Goal: Task Accomplishment & Management: Complete application form

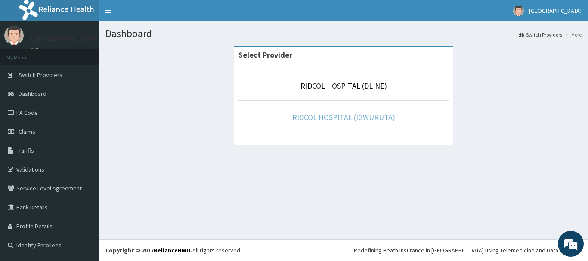
click at [342, 120] on link "RIDCOL HOSPITAL (IGWURUTA)" at bounding box center [343, 117] width 103 height 10
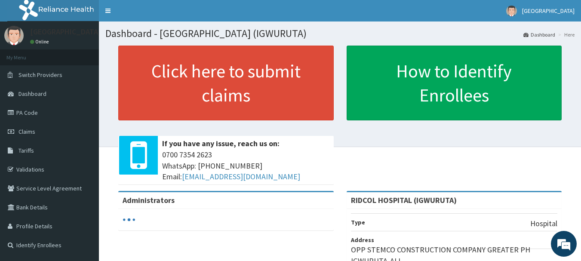
click at [25, 119] on link "PA Code" at bounding box center [49, 112] width 99 height 19
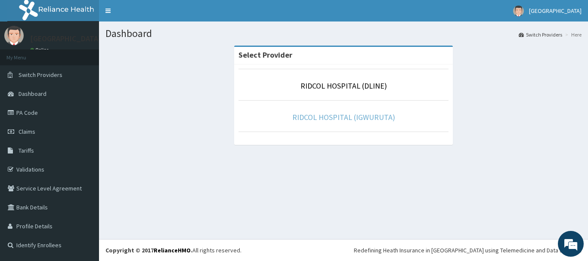
click at [326, 119] on link "RIDCOL HOSPITAL (IGWURUTA)" at bounding box center [343, 117] width 103 height 10
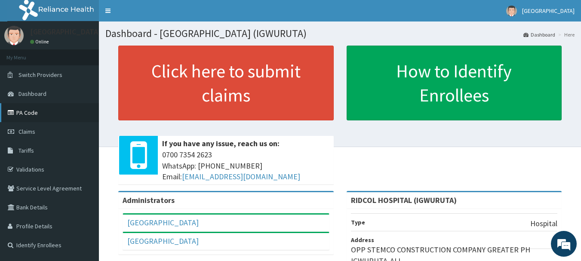
click at [32, 110] on link "PA Code" at bounding box center [49, 112] width 99 height 19
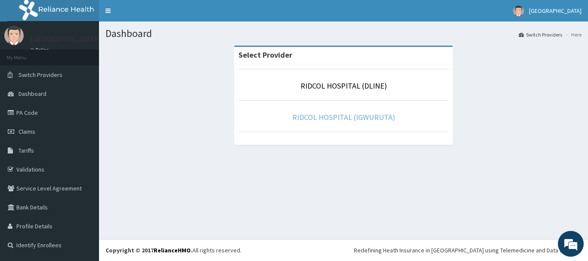
click at [347, 117] on link "RIDCOL HOSPITAL (IGWURUTA)" at bounding box center [343, 117] width 103 height 10
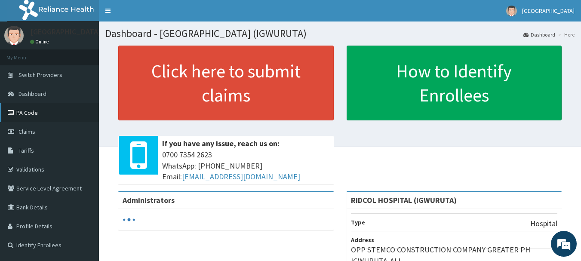
click at [39, 117] on link "PA Code" at bounding box center [49, 112] width 99 height 19
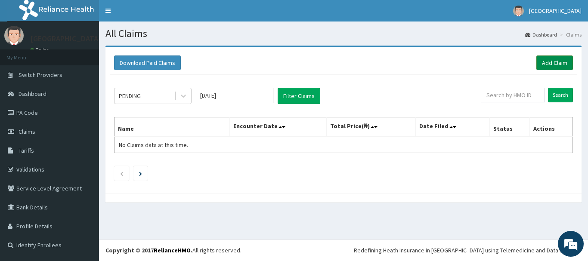
click at [548, 60] on link "Add Claim" at bounding box center [554, 62] width 37 height 15
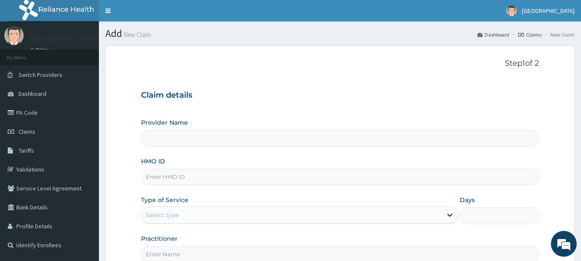
click at [201, 132] on input "Provider Name" at bounding box center [340, 138] width 398 height 17
type input "RIDCOL HOSPITAL (IGWURUTA)"
click at [194, 176] on input "HMO ID" at bounding box center [340, 177] width 398 height 17
paste input "MHN/10026/B"
type input "MHN/10026/B"
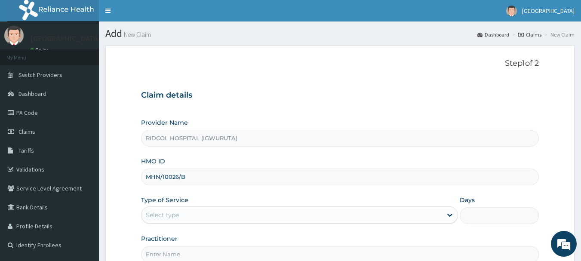
click at [188, 218] on div "Select type" at bounding box center [292, 215] width 301 height 14
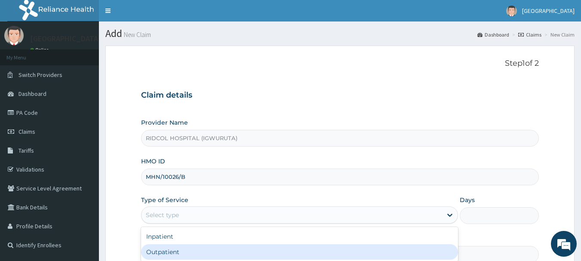
click at [185, 252] on div "Outpatient" at bounding box center [299, 251] width 317 height 15
type input "1"
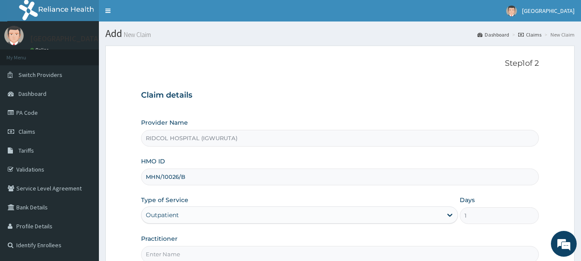
scroll to position [92, 0]
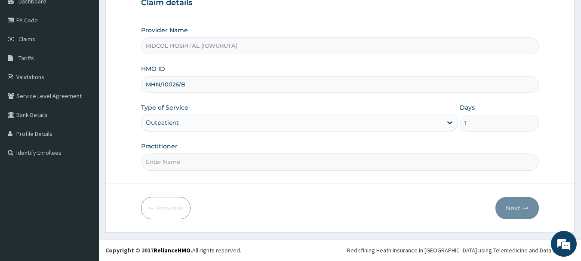
click at [215, 164] on input "Practitioner" at bounding box center [340, 162] width 398 height 17
type input "[PERSON_NAME]"
click at [523, 200] on button "Next" at bounding box center [516, 208] width 43 height 22
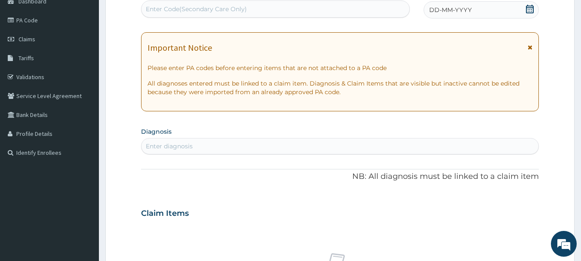
click at [204, 10] on div "Enter Code(Secondary Care Only)" at bounding box center [196, 9] width 101 height 9
paste input "PA/99FE58"
type input "PA/99FE58"
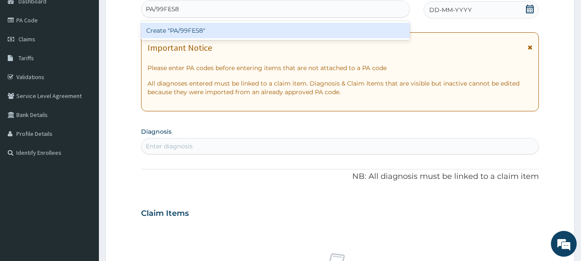
click at [236, 32] on div "Create "PA/99FE58"" at bounding box center [275, 30] width 269 height 15
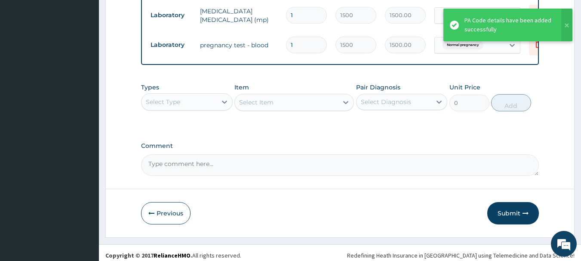
scroll to position [384, 0]
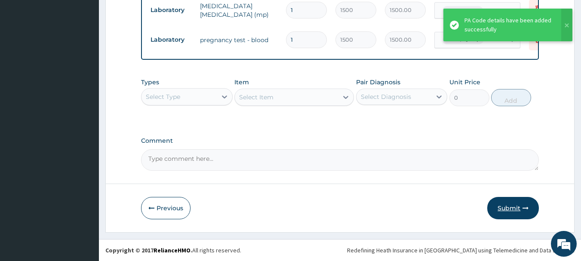
click at [506, 205] on button "Submit" at bounding box center [513, 208] width 52 height 22
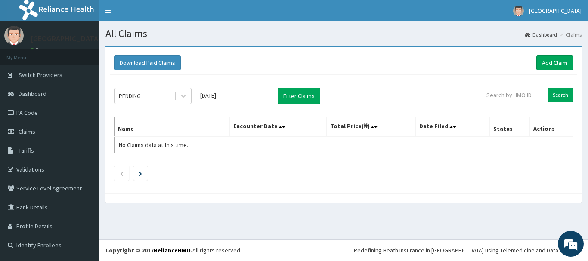
click at [506, 205] on div "Download Paid Claims Add Claim × Note you can only download claims within a max…" at bounding box center [343, 129] width 489 height 166
drag, startPoint x: 0, startPoint y: 0, endPoint x: 499, endPoint y: 208, distance: 540.9
drag, startPoint x: 499, startPoint y: 208, endPoint x: 280, endPoint y: 11, distance: 294.5
click at [280, 11] on nav "Toggle navigation [GEOGRAPHIC_DATA] - [EMAIL_ADDRESS][DOMAIN_NAME] Member since…" at bounding box center [343, 11] width 489 height 22
click at [553, 64] on link "Add Claim" at bounding box center [554, 62] width 37 height 15
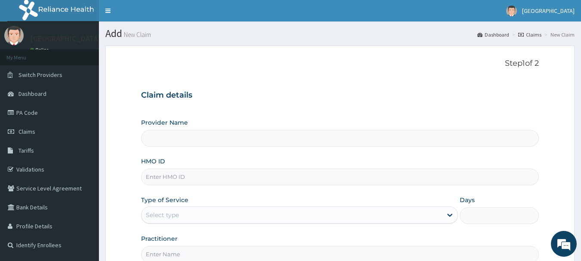
type input "RIDCOL HOSPITAL (IGWURUTA)"
click at [174, 182] on input "HMO ID" at bounding box center [340, 177] width 398 height 17
paste input "MHN/10026/A"
type input "MHN/10026/A"
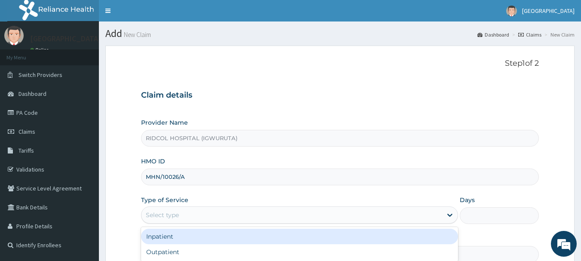
click at [176, 211] on div "Select type" at bounding box center [162, 215] width 33 height 9
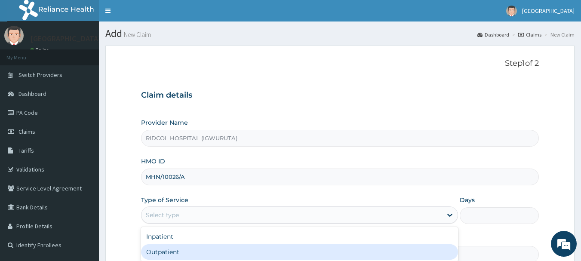
click at [163, 251] on div "Outpatient" at bounding box center [299, 251] width 317 height 15
type input "1"
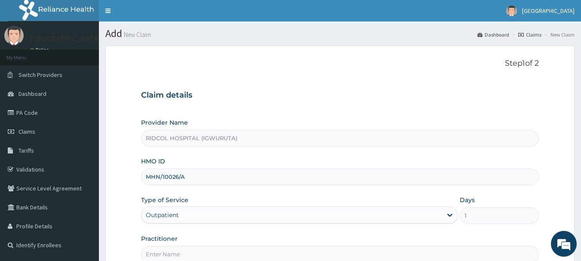
click at [173, 255] on input "Practitioner" at bounding box center [340, 254] width 398 height 17
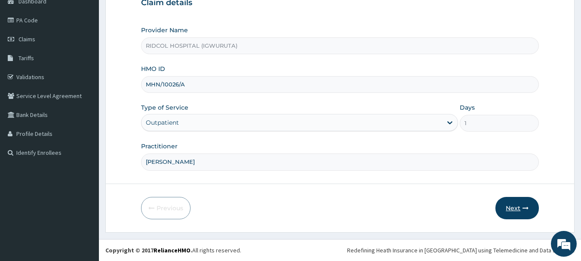
type input "[PERSON_NAME]"
click at [514, 207] on button "Next" at bounding box center [516, 208] width 43 height 22
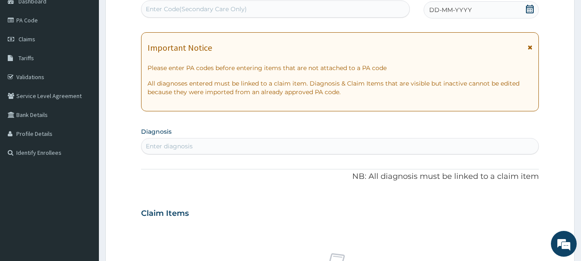
click at [153, 8] on div "Enter Code(Secondary Care Only)" at bounding box center [196, 9] width 101 height 9
paste input "PA/E804DF"
type input "PA/E804DF"
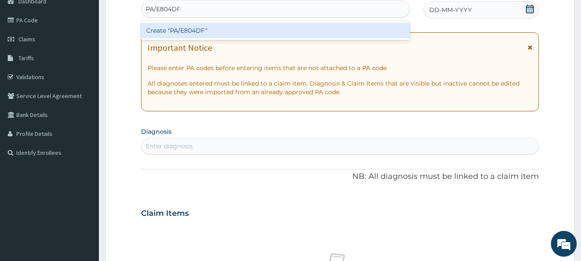
click at [182, 34] on div "Create "PA/E804DF"" at bounding box center [275, 30] width 269 height 15
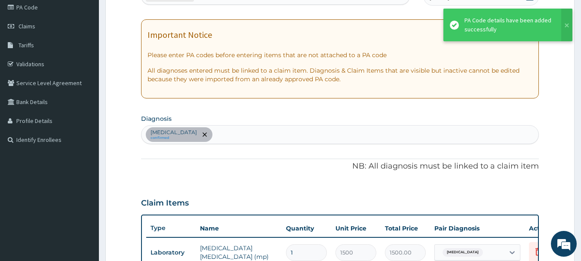
scroll to position [325, 0]
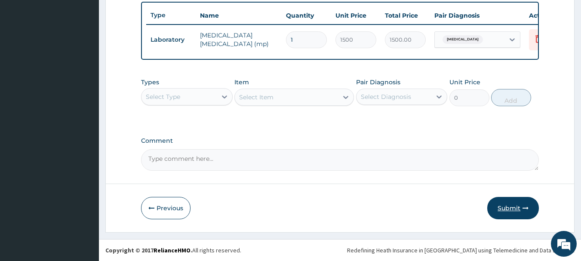
click at [520, 213] on button "Submit" at bounding box center [513, 208] width 52 height 22
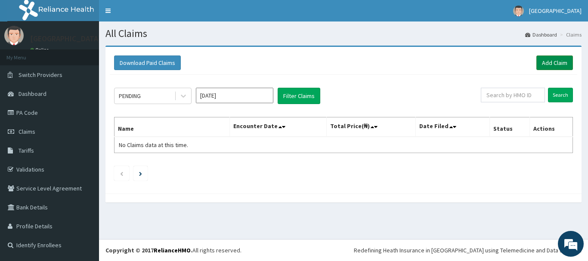
click at [548, 65] on link "Add Claim" at bounding box center [554, 62] width 37 height 15
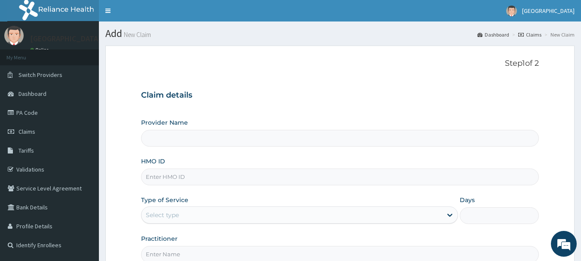
click at [182, 182] on input "HMO ID" at bounding box center [340, 177] width 398 height 17
type input "RIDCOL HOSPITAL (IGWURUTA)"
paste input "VAR/10003/A"
type input "VAR/10003/A"
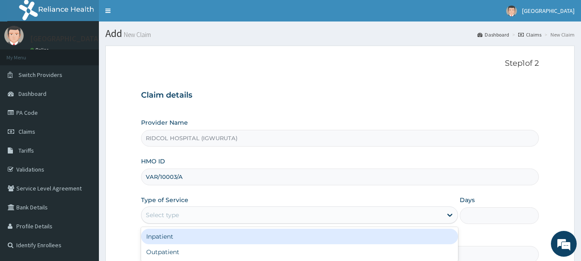
click at [181, 214] on div "Select type" at bounding box center [292, 215] width 301 height 14
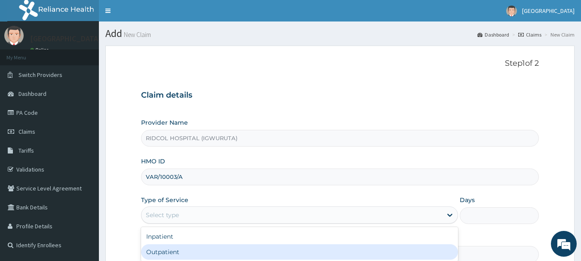
click at [182, 246] on div "Outpatient" at bounding box center [299, 251] width 317 height 15
type input "1"
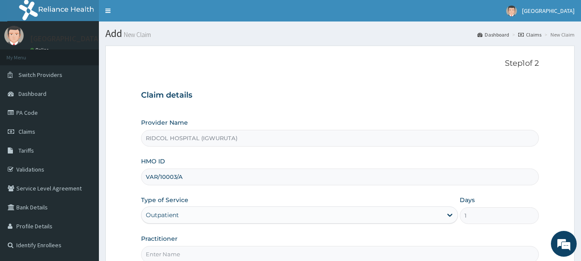
click at [190, 259] on input "Practitioner" at bounding box center [340, 254] width 398 height 17
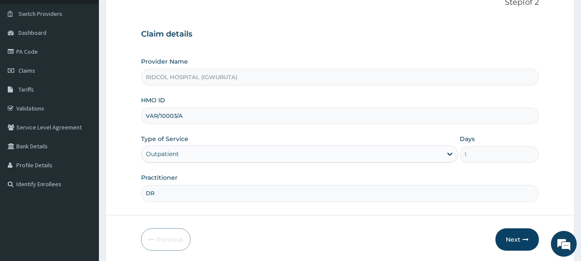
scroll to position [69, 0]
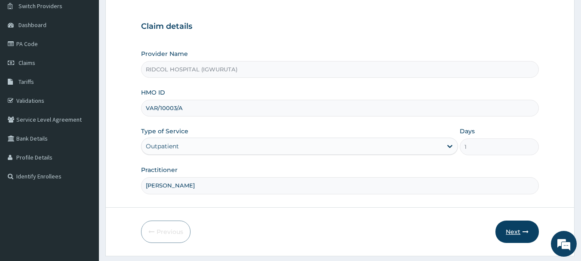
type input "[PERSON_NAME]"
click at [523, 228] on button "Next" at bounding box center [516, 232] width 43 height 22
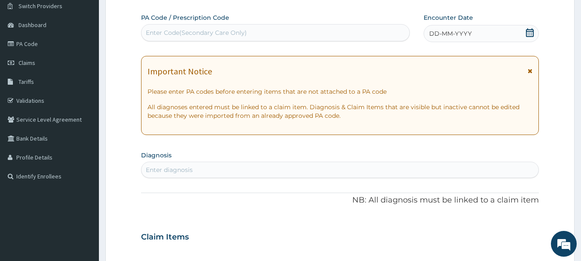
click at [158, 36] on div "Enter Code(Secondary Care Only)" at bounding box center [196, 32] width 101 height 9
paste input "PA/112FE0"
type input "PA/112FE0"
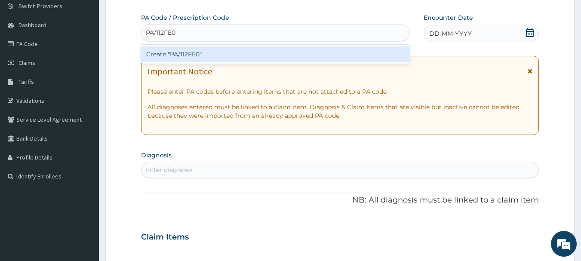
click at [192, 55] on div "Create "PA/112FE0"" at bounding box center [275, 53] width 269 height 15
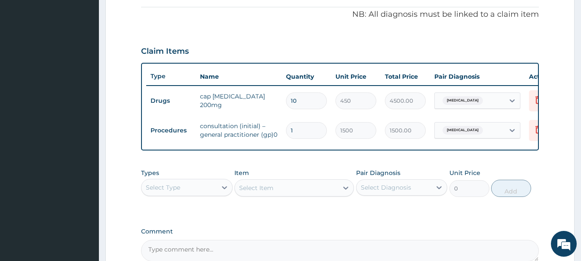
scroll to position [324, 0]
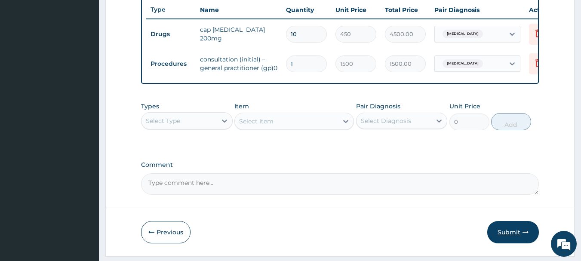
click at [509, 242] on button "Submit" at bounding box center [513, 232] width 52 height 22
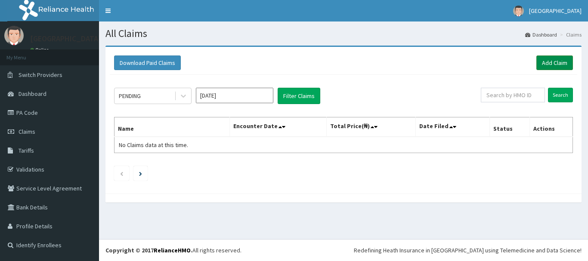
click at [555, 63] on link "Add Claim" at bounding box center [554, 62] width 37 height 15
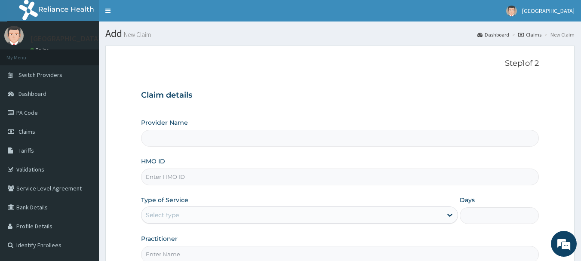
click at [173, 183] on input "HMO ID" at bounding box center [340, 177] width 398 height 17
type input "RIDCOL HOSPITAL (IGWURUTA)"
paste input "VAR/10003/B"
type input "VAR/10003/B"
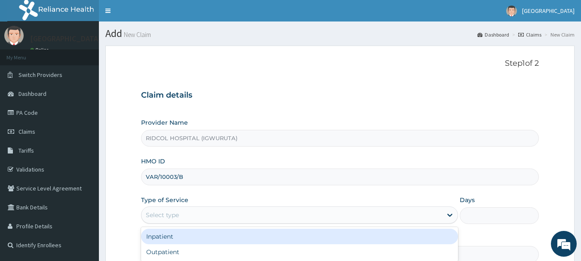
click at [194, 217] on div "Select type" at bounding box center [292, 215] width 301 height 14
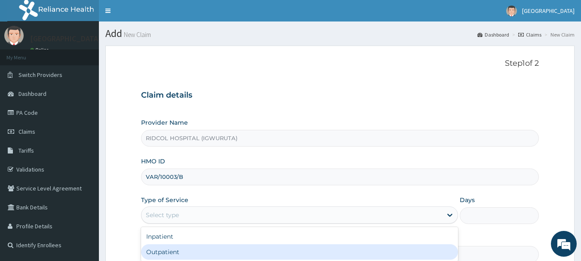
click at [186, 252] on div "Outpatient" at bounding box center [299, 251] width 317 height 15
type input "1"
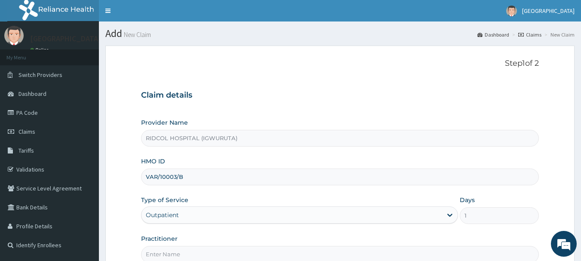
click at [187, 254] on input "Practitioner" at bounding box center [340, 254] width 398 height 17
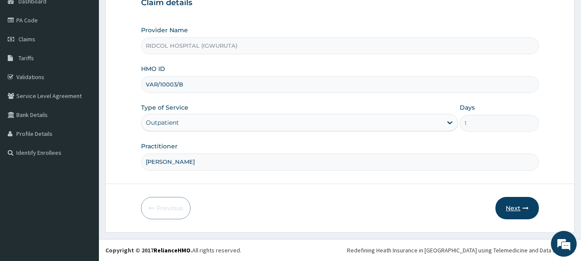
type input "[PERSON_NAME]"
click at [508, 209] on button "Next" at bounding box center [516, 208] width 43 height 22
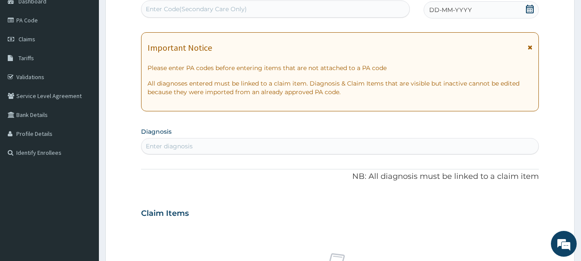
click at [170, 10] on div "Enter Code(Secondary Care Only)" at bounding box center [196, 9] width 101 height 9
paste input "PA/4871DE"
type input "PA/4871DE"
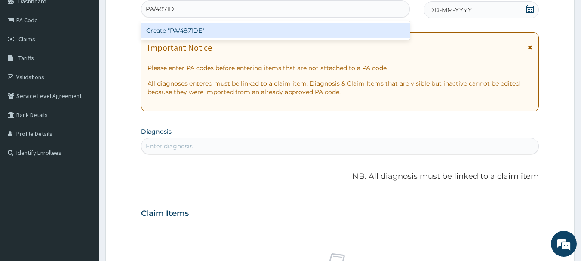
click at [211, 32] on div "Create "PA/4871DE"" at bounding box center [275, 30] width 269 height 15
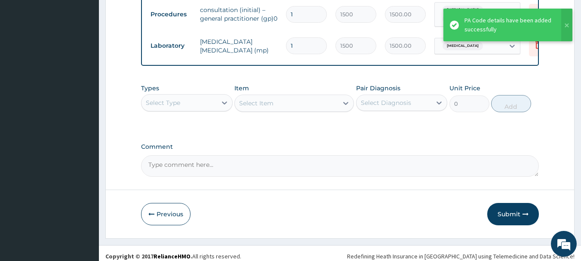
scroll to position [506, 0]
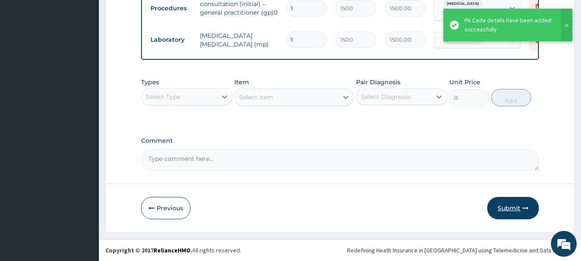
click at [519, 208] on button "Submit" at bounding box center [513, 208] width 52 height 22
